Goal: Task Accomplishment & Management: Complete application form

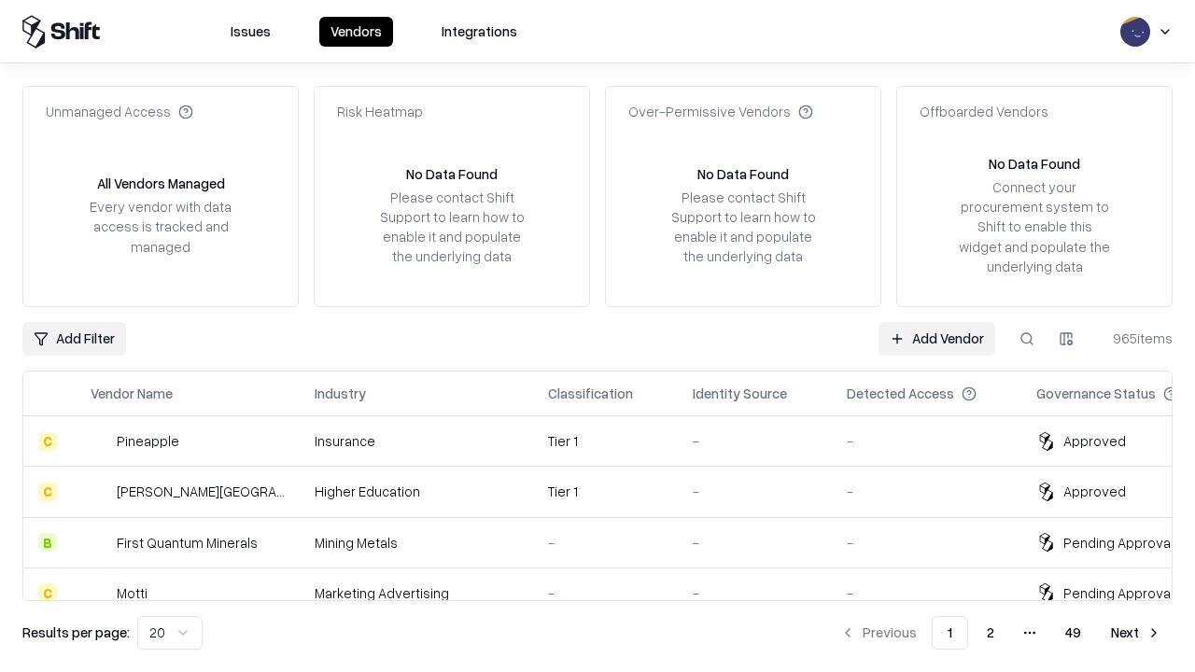
click at [937, 338] on link "Add Vendor" at bounding box center [937, 339] width 117 height 34
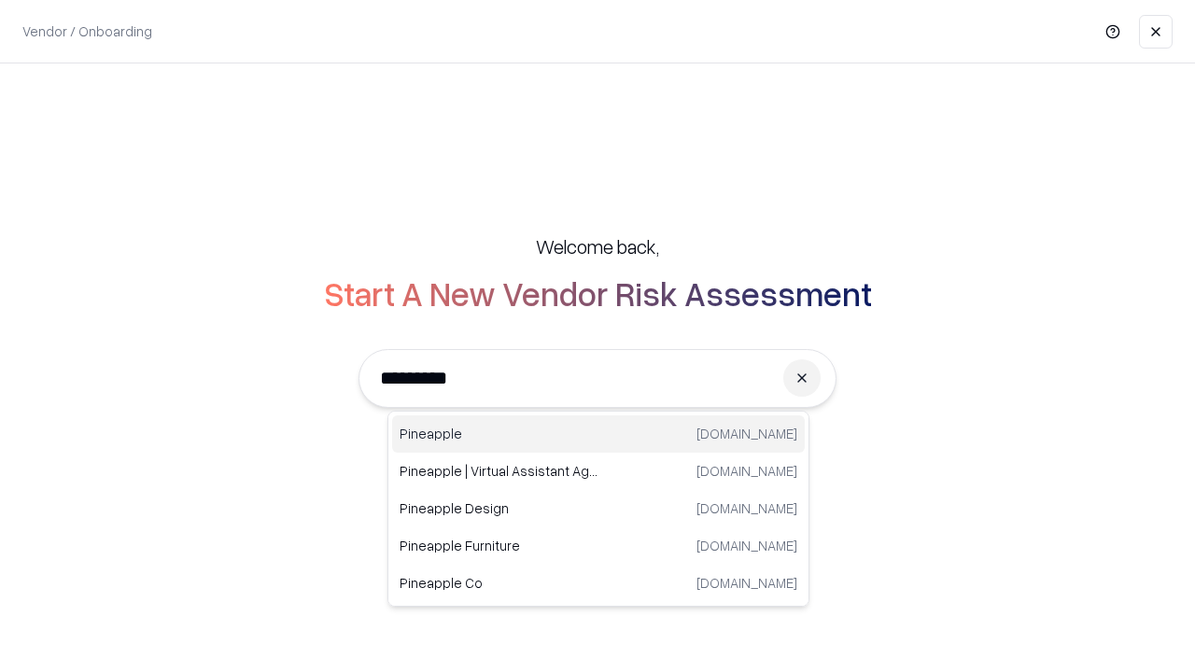
click at [599, 434] on div "Pineapple [DOMAIN_NAME]" at bounding box center [598, 434] width 413 height 37
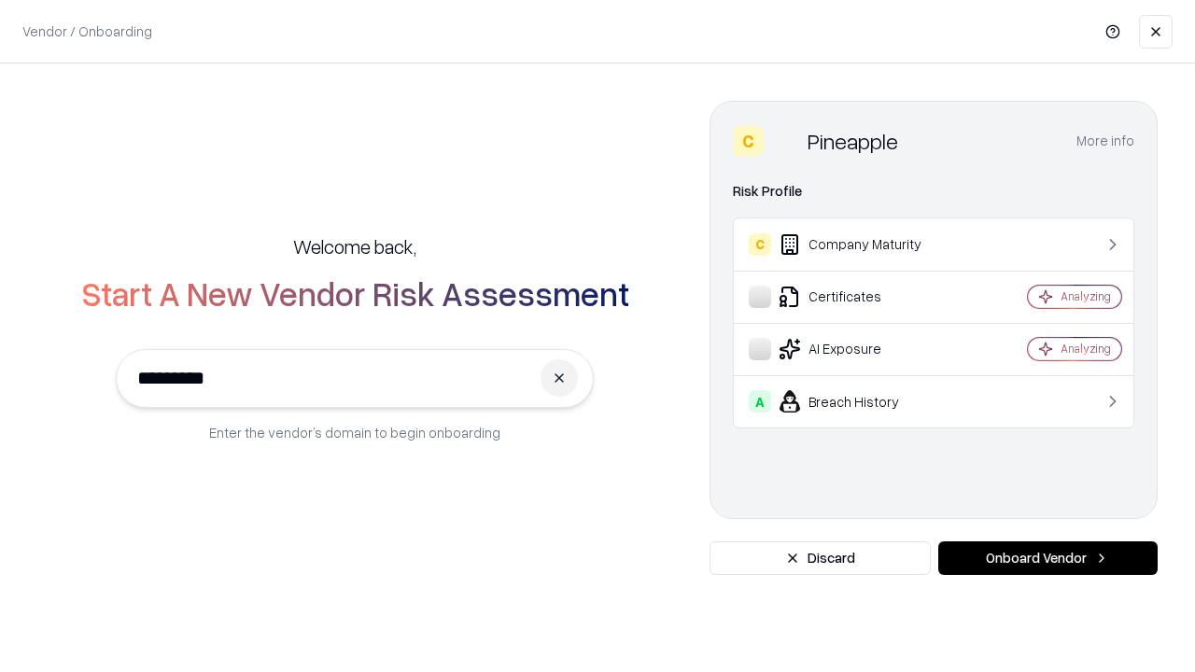
type input "*********"
click at [1048, 558] on button "Onboard Vendor" at bounding box center [1047, 559] width 219 height 34
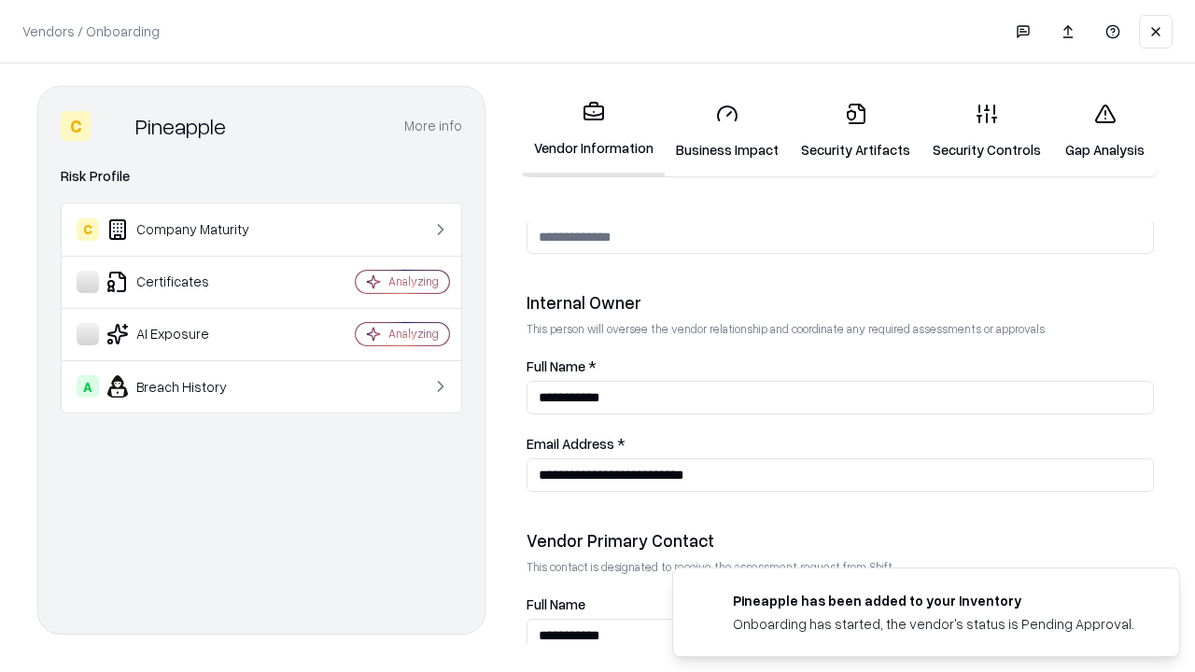
scroll to position [967, 0]
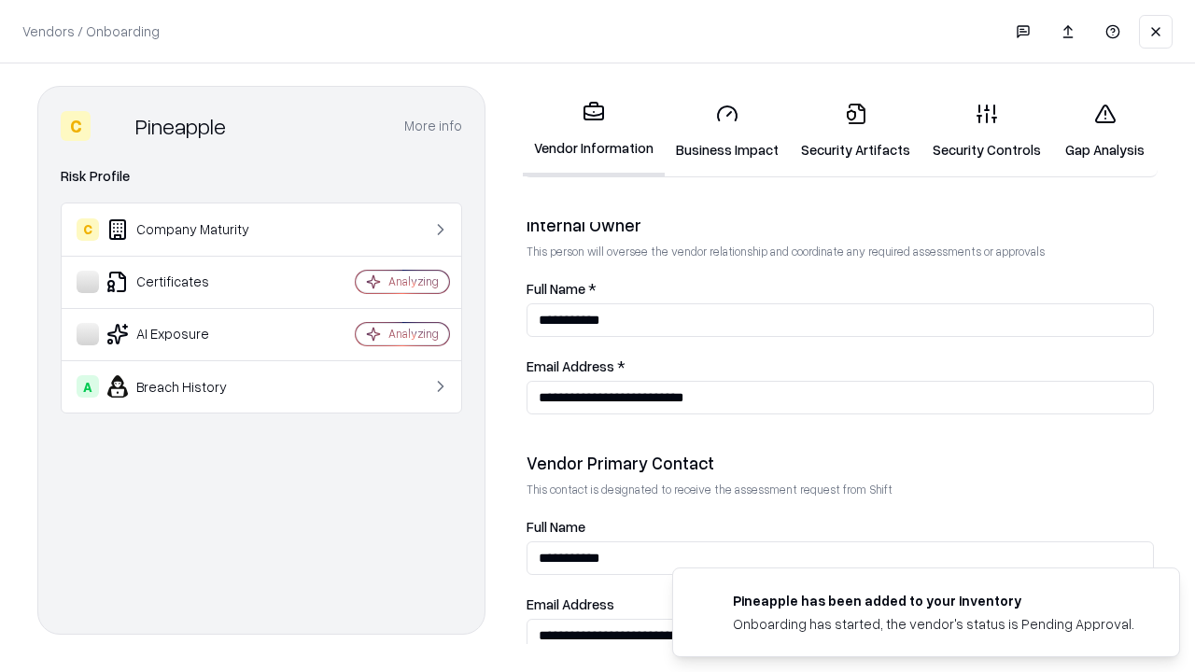
click at [855, 131] on link "Security Artifacts" at bounding box center [856, 131] width 132 height 87
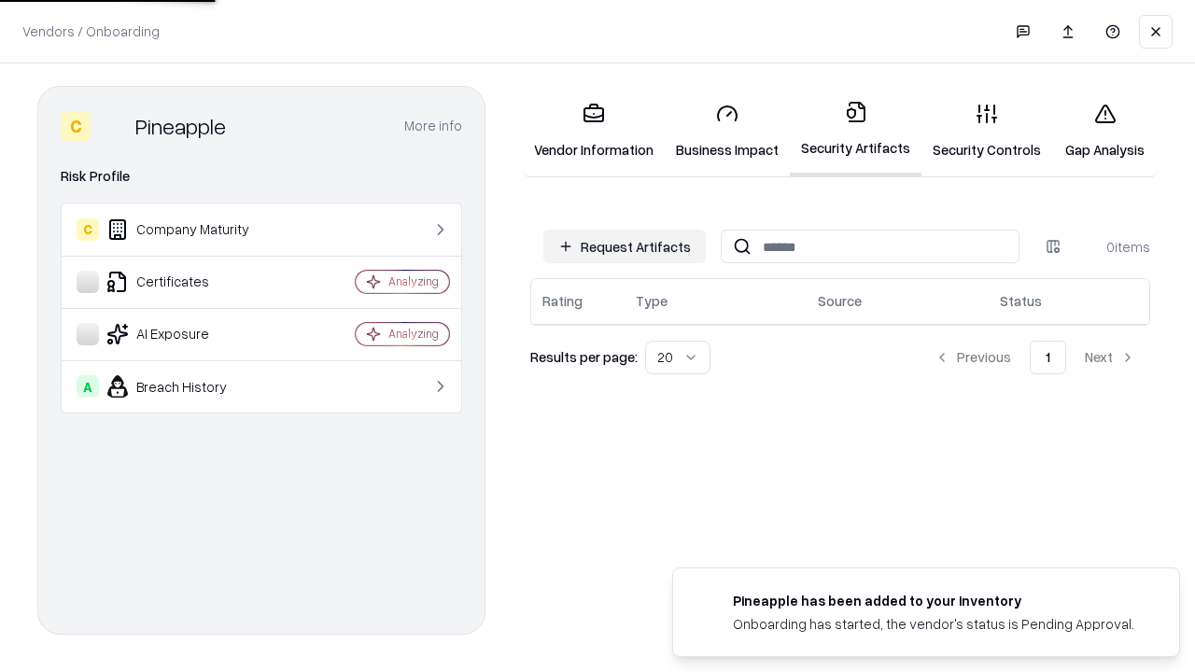
click at [625, 247] on button "Request Artifacts" at bounding box center [624, 247] width 162 height 34
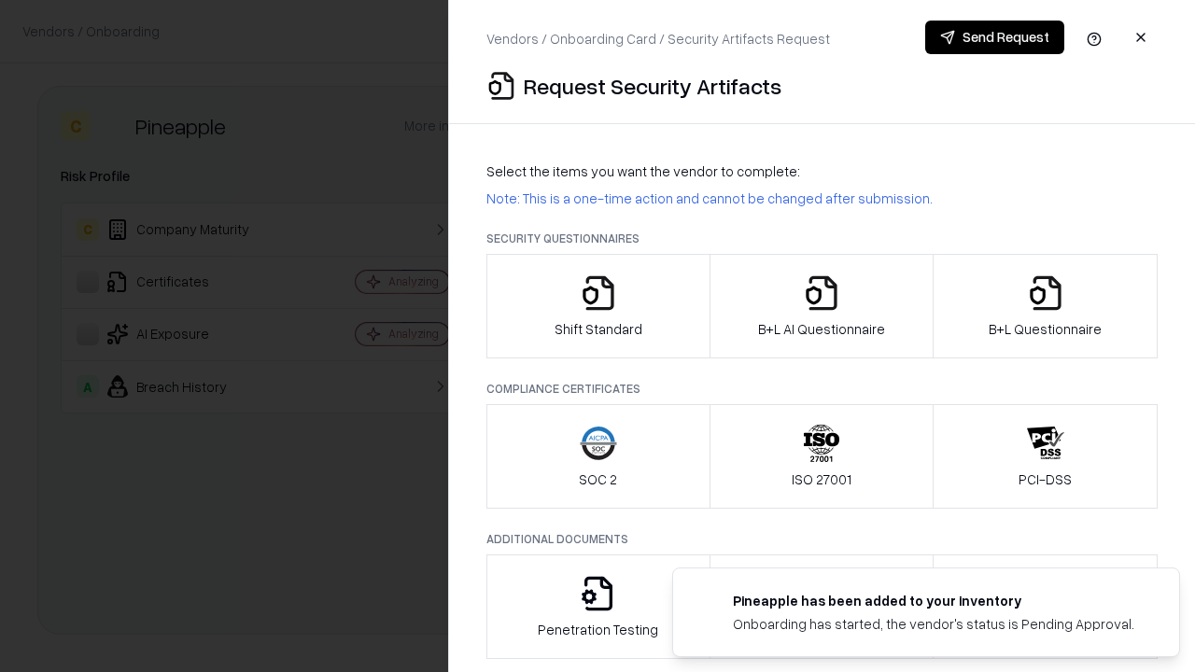
click at [1045, 306] on icon "button" at bounding box center [1045, 293] width 37 height 37
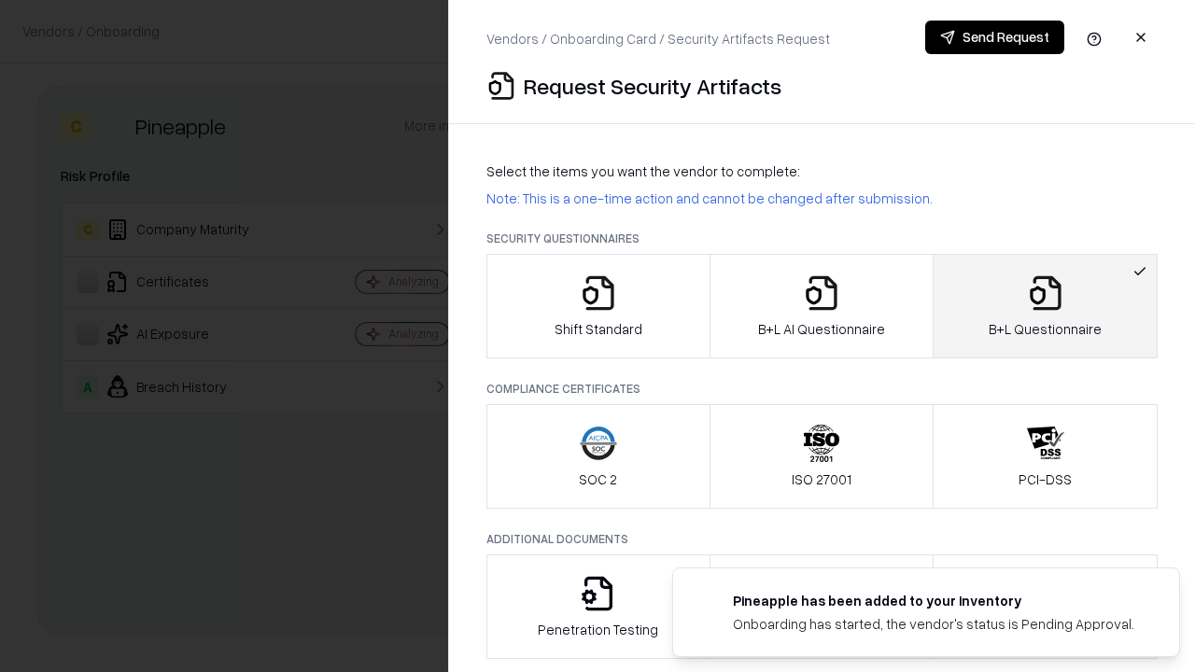
click at [821, 306] on icon "button" at bounding box center [821, 293] width 37 height 37
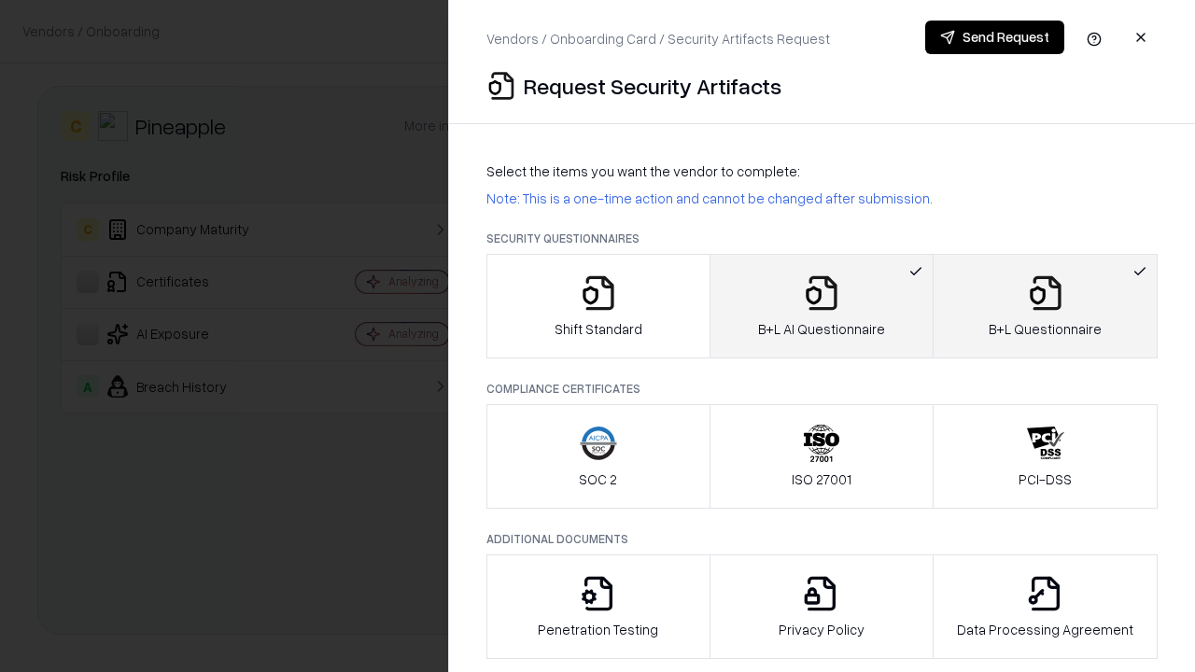
click at [994, 37] on button "Send Request" at bounding box center [994, 38] width 139 height 34
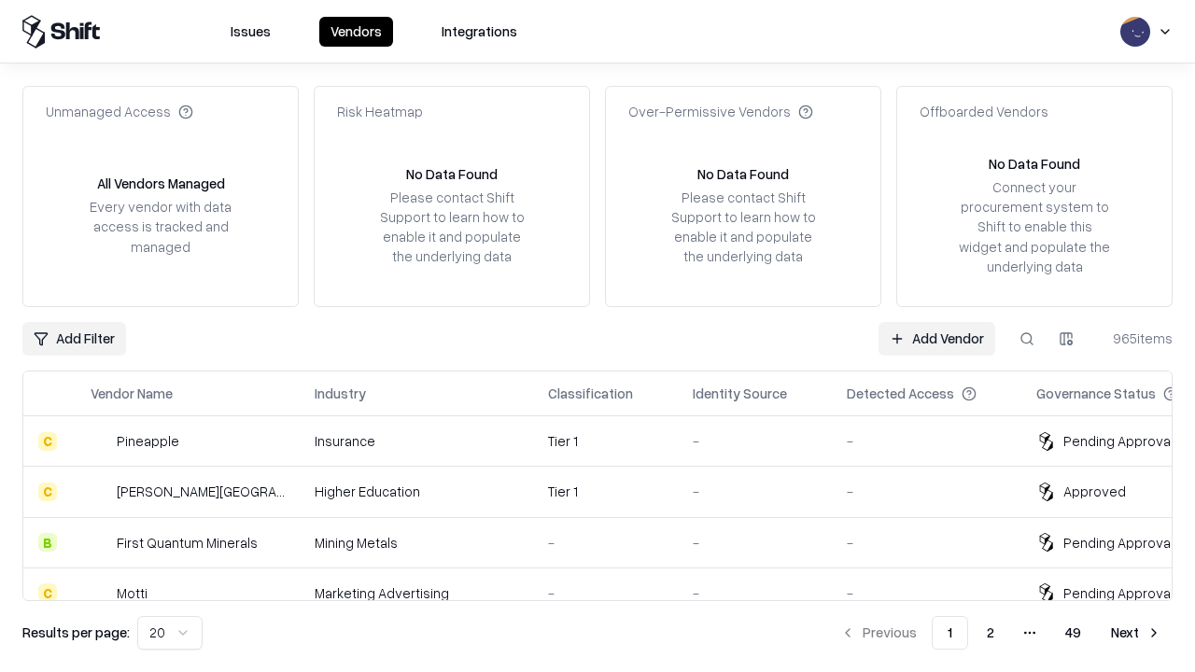
click at [1027, 338] on button at bounding box center [1027, 339] width 34 height 34
type input "*********"
click at [609, 441] on div "Tier 1" at bounding box center [605, 441] width 115 height 20
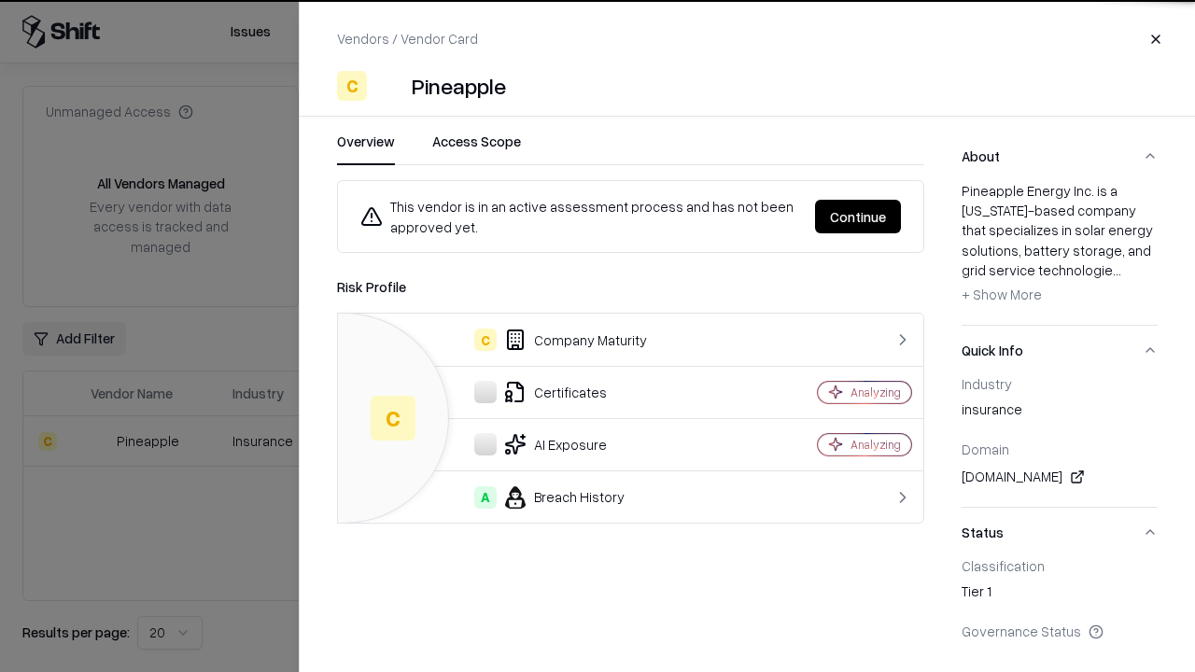
click at [858, 217] on button "Continue" at bounding box center [858, 217] width 86 height 34
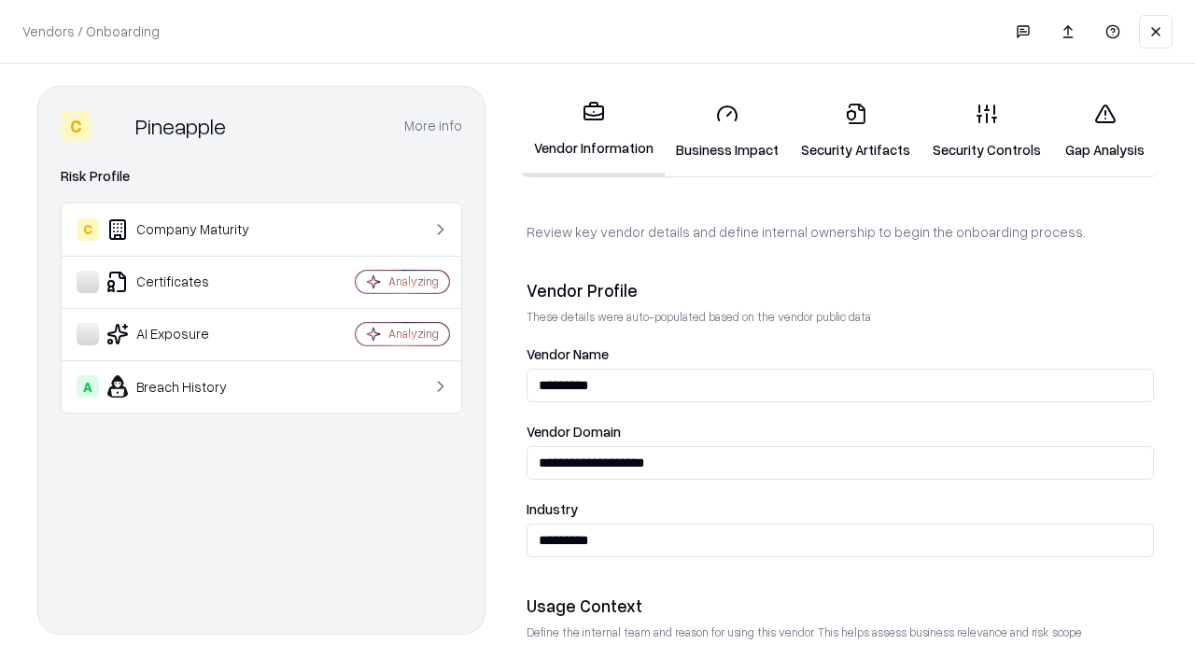
click at [855, 131] on link "Security Artifacts" at bounding box center [856, 131] width 132 height 87
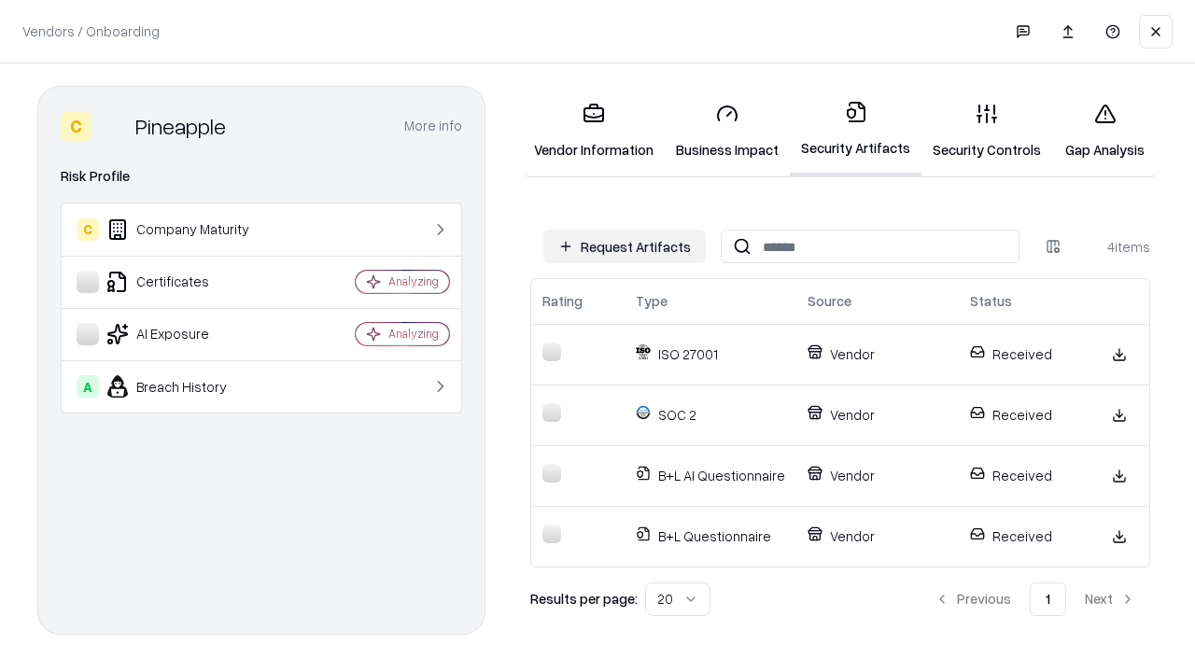
click at [1105, 131] on link "Gap Analysis" at bounding box center [1105, 131] width 106 height 87
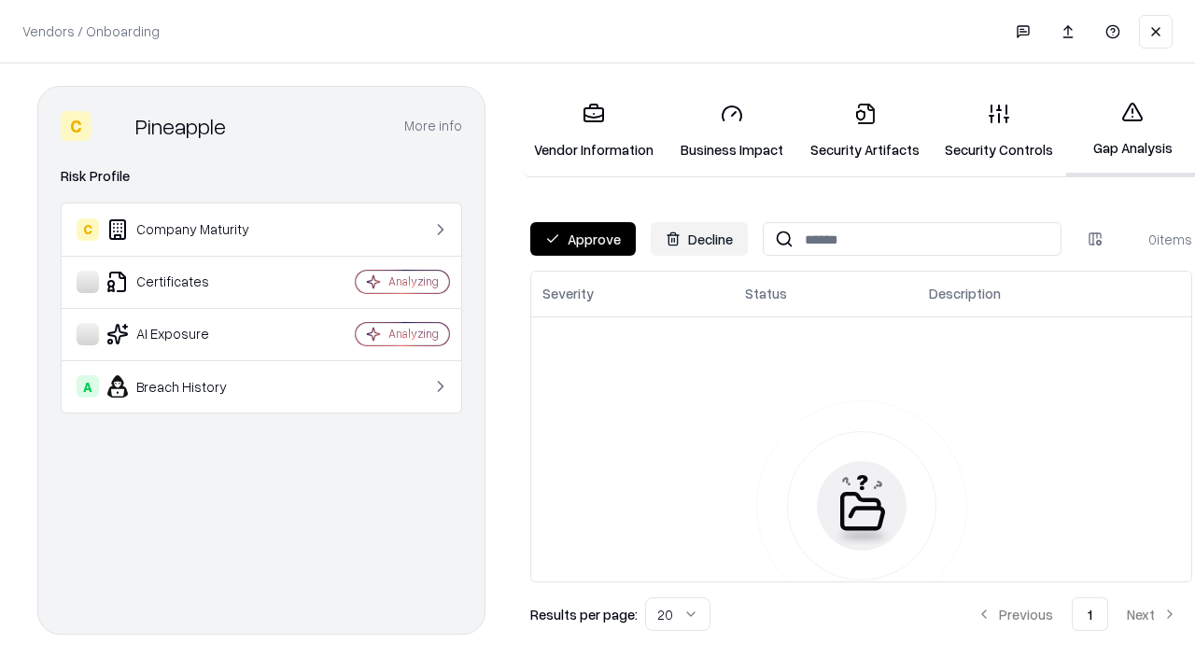
click at [583, 239] on button "Approve" at bounding box center [583, 239] width 106 height 34
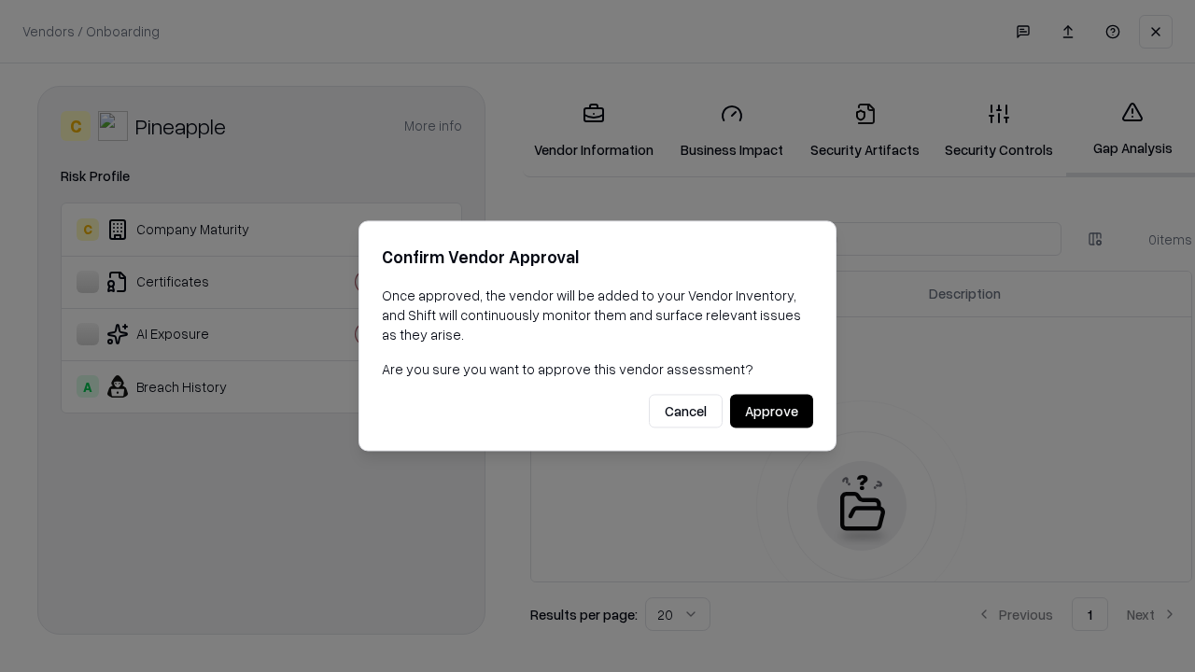
click at [771, 411] on button "Approve" at bounding box center [771, 412] width 83 height 34
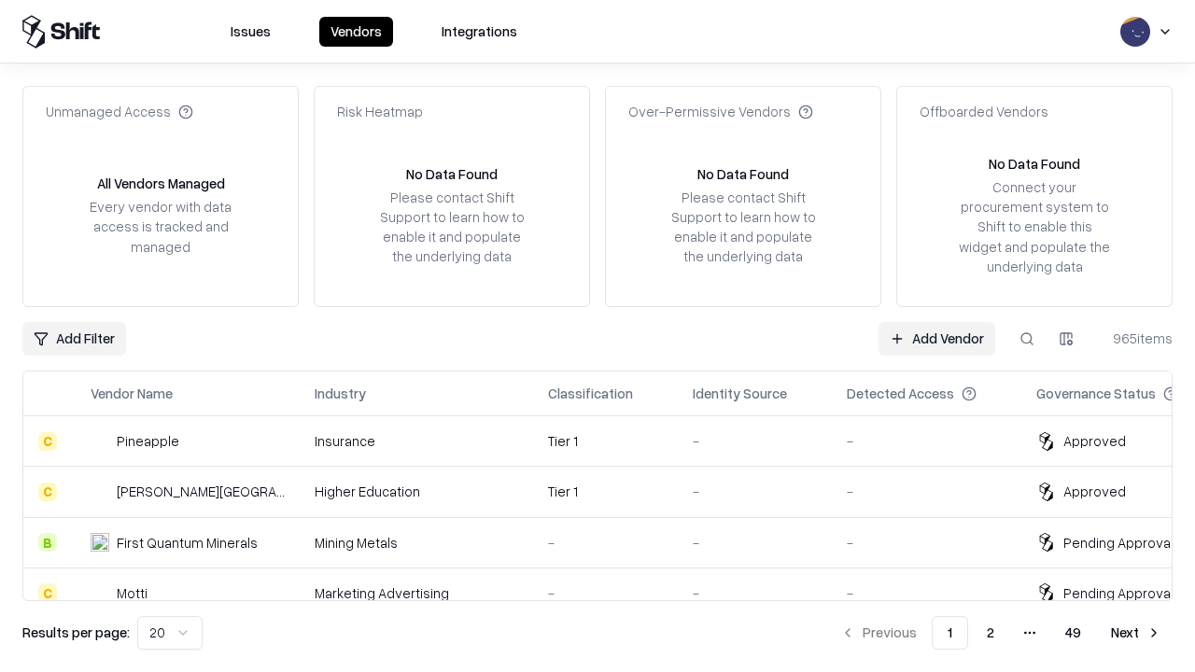
type input "*********"
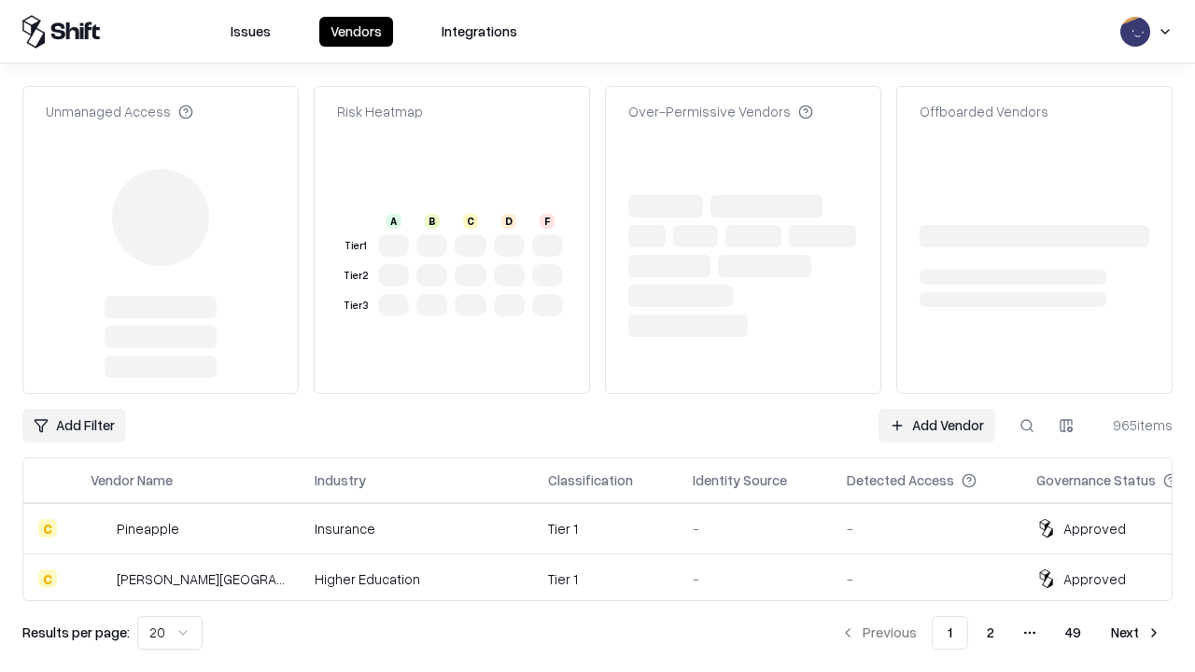
click at [937, 409] on link "Add Vendor" at bounding box center [937, 426] width 117 height 34
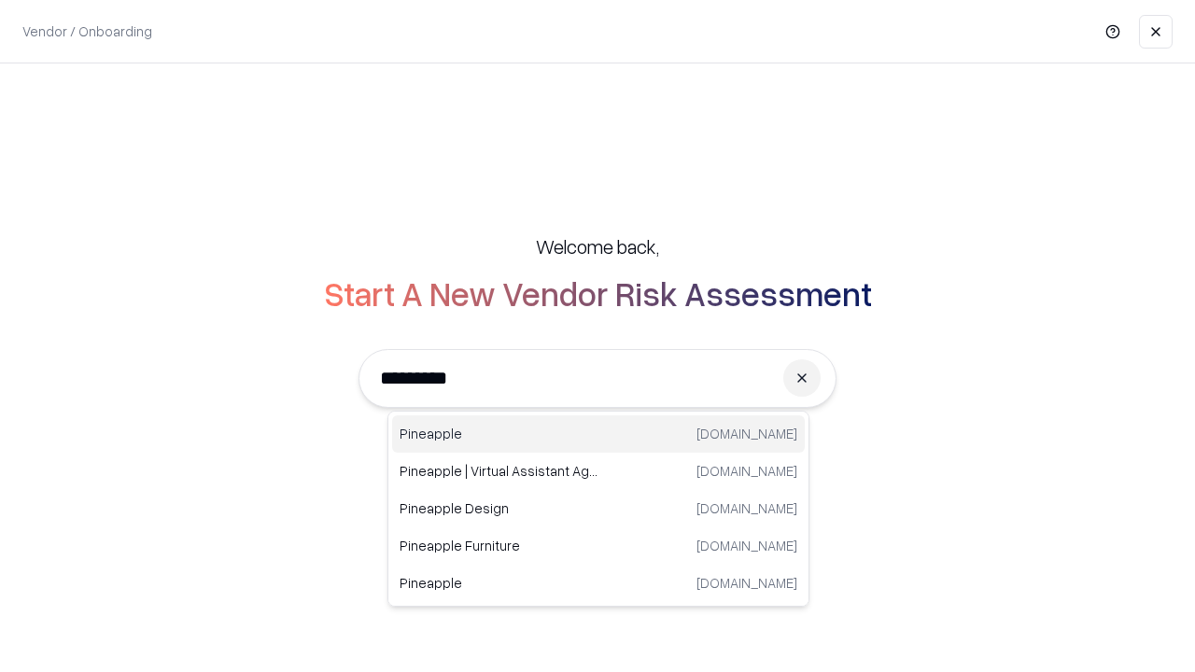
click at [599, 434] on div "Pineapple [DOMAIN_NAME]" at bounding box center [598, 434] width 413 height 37
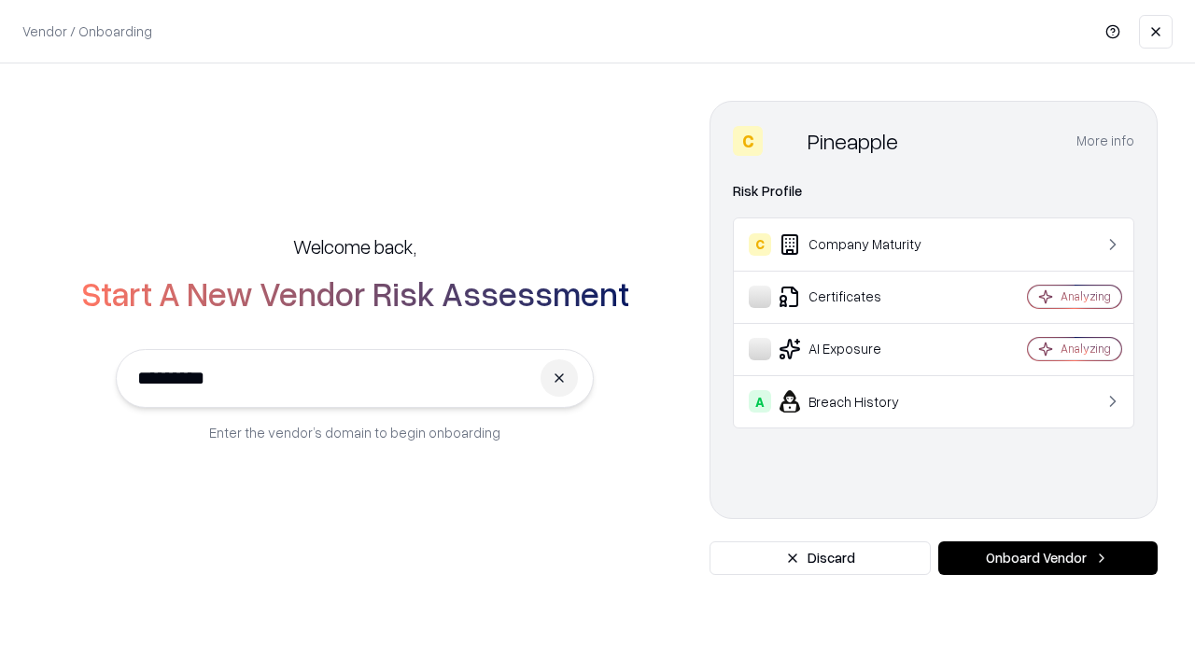
type input "*********"
click at [1048, 558] on button "Onboard Vendor" at bounding box center [1047, 559] width 219 height 34
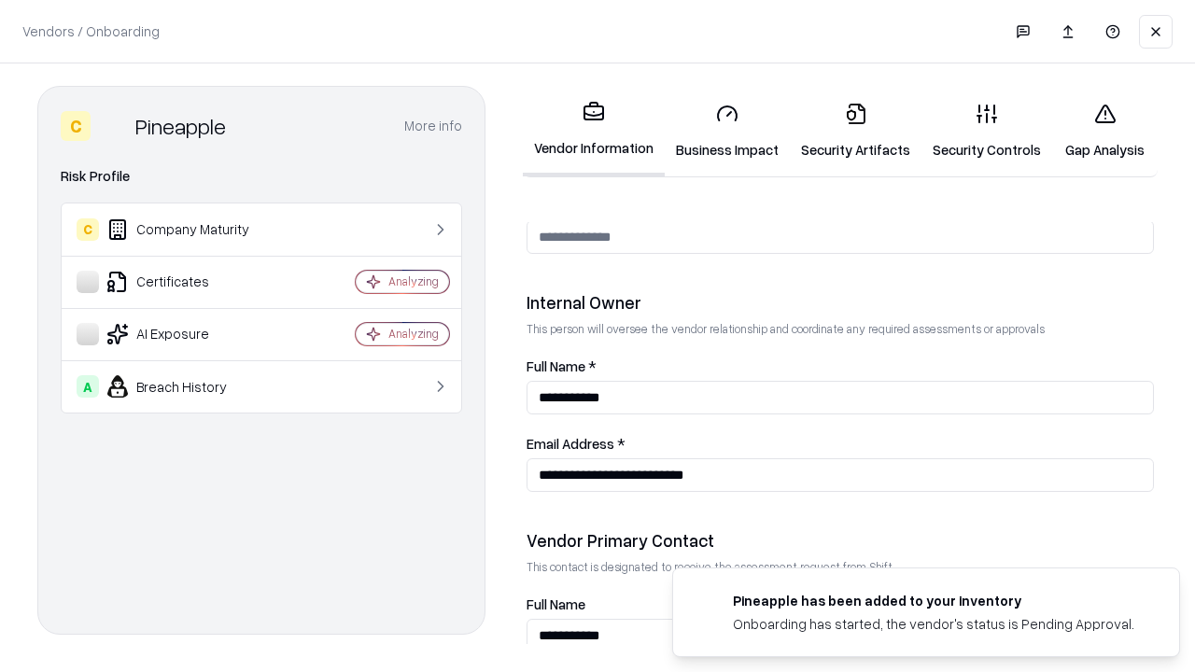
scroll to position [967, 0]
